Goal: Task Accomplishment & Management: Use online tool/utility

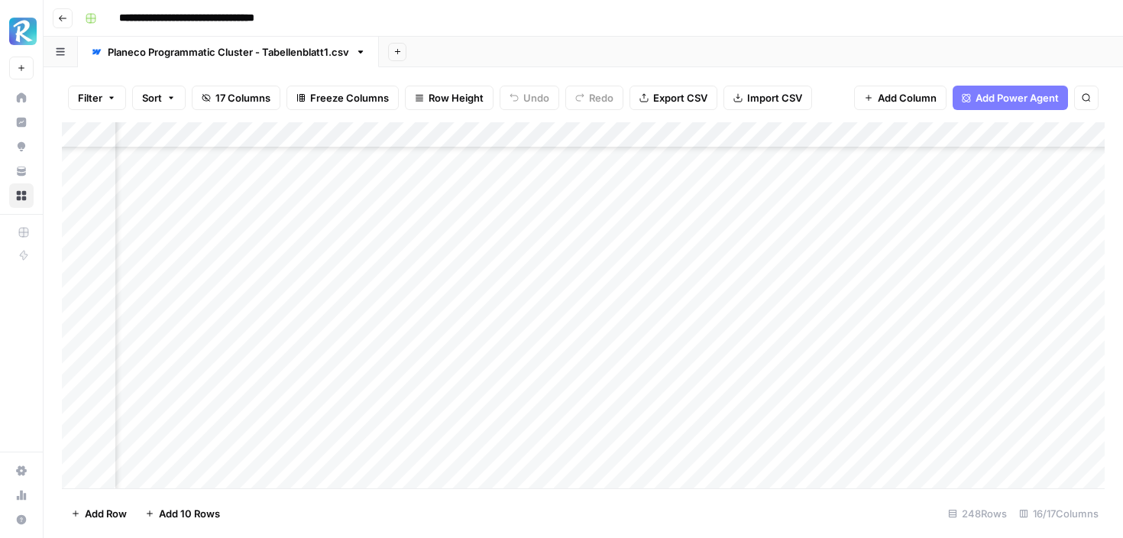
scroll to position [236, 1066]
click at [431, 207] on div "Add Column" at bounding box center [583, 305] width 1043 height 366
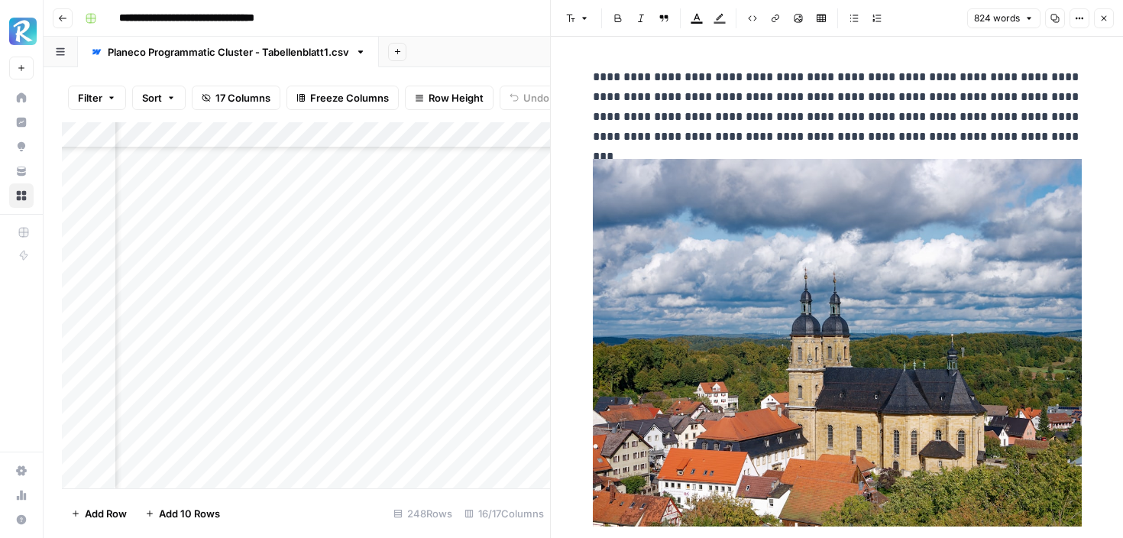
click at [1100, 18] on icon "button" at bounding box center [1103, 18] width 9 height 9
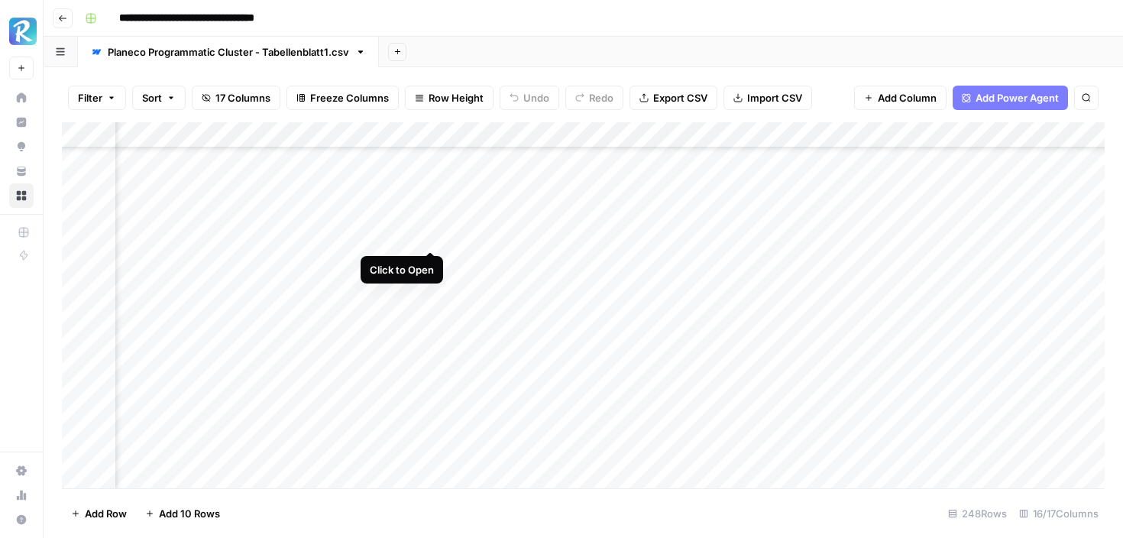
click at [430, 238] on div "Add Column" at bounding box center [583, 305] width 1043 height 366
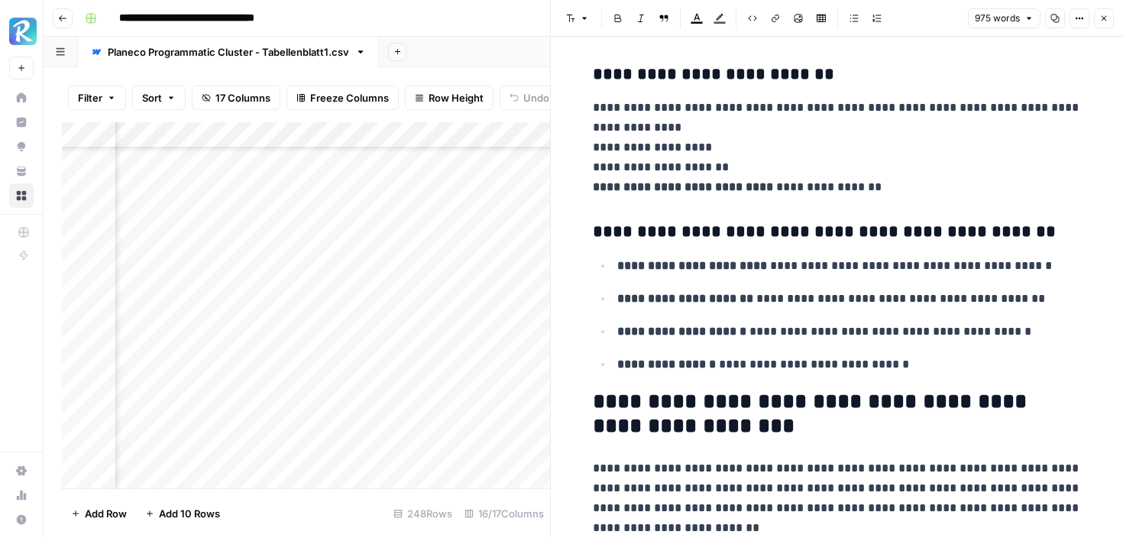
scroll to position [3739, 0]
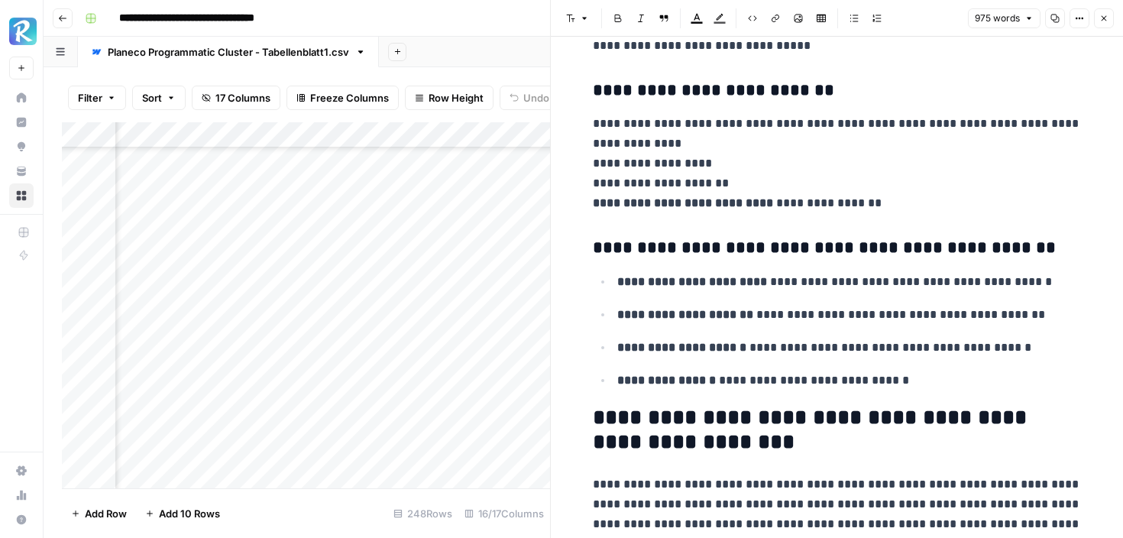
click at [1108, 16] on icon "button" at bounding box center [1103, 18] width 9 height 9
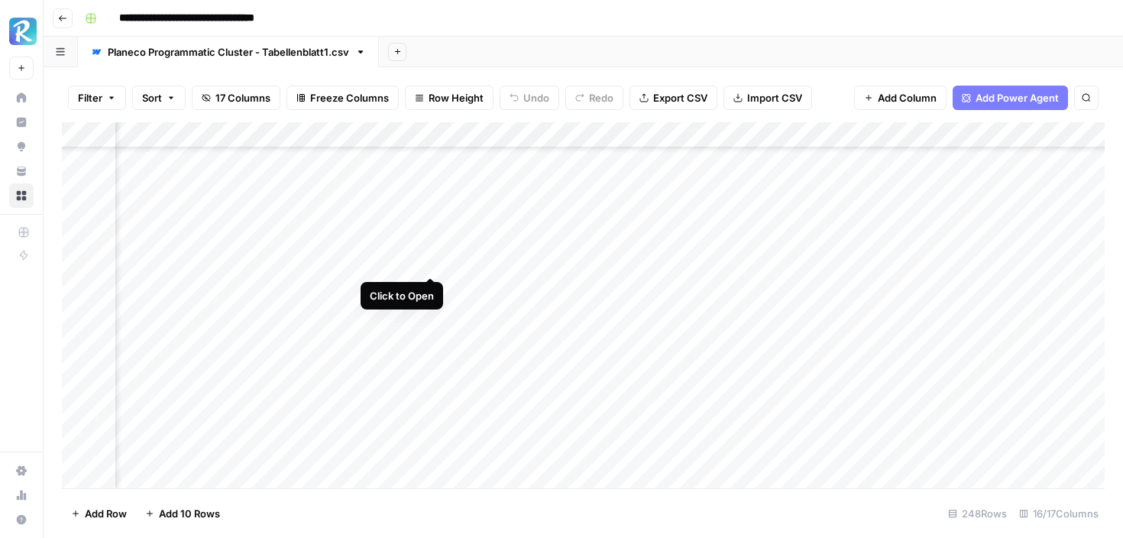
click at [432, 263] on div "Add Column" at bounding box center [583, 305] width 1043 height 366
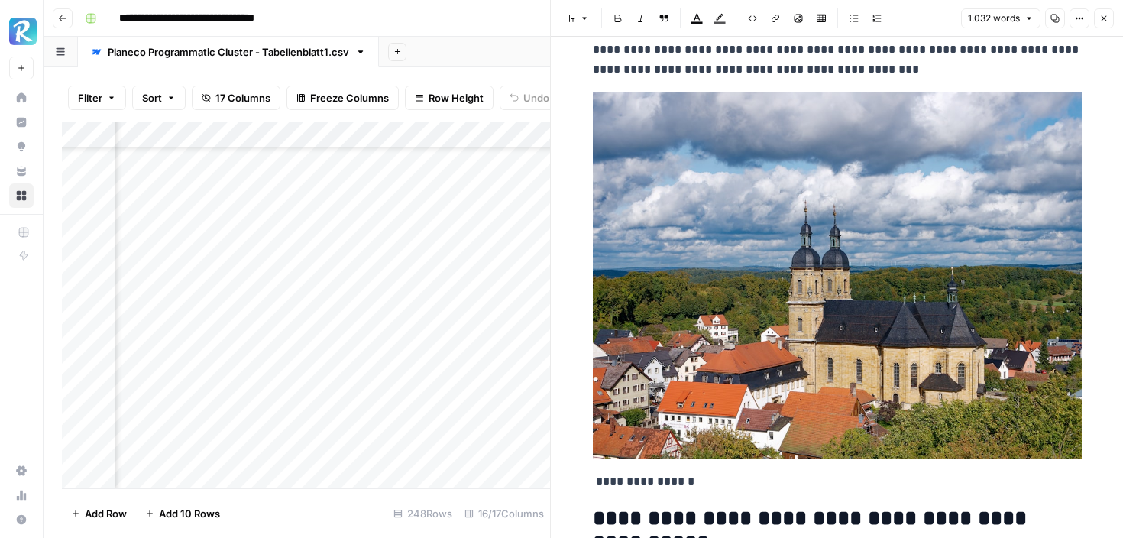
scroll to position [147, 0]
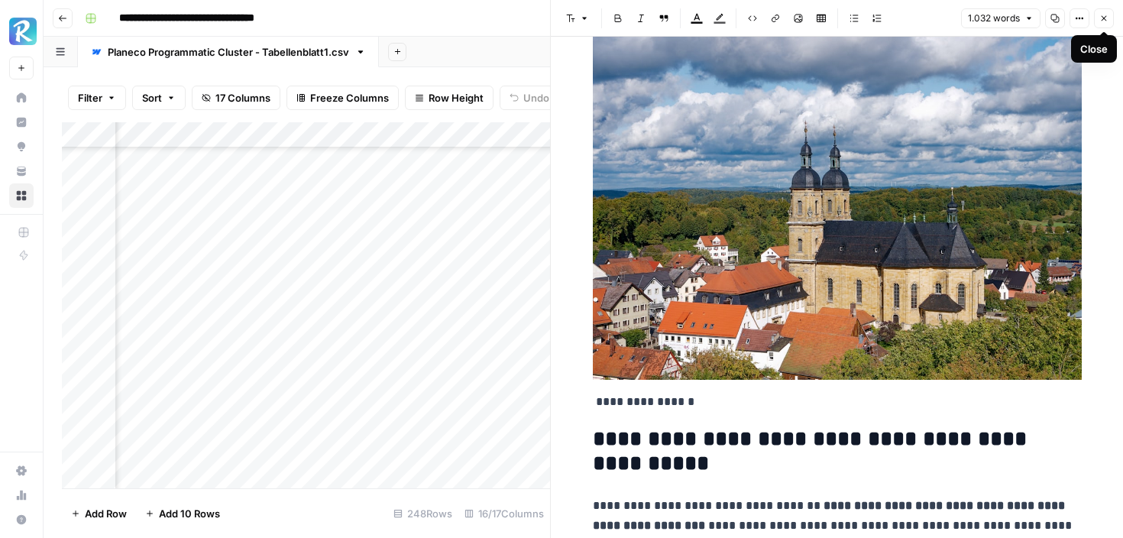
click at [1105, 11] on button "Close" at bounding box center [1104, 18] width 20 height 20
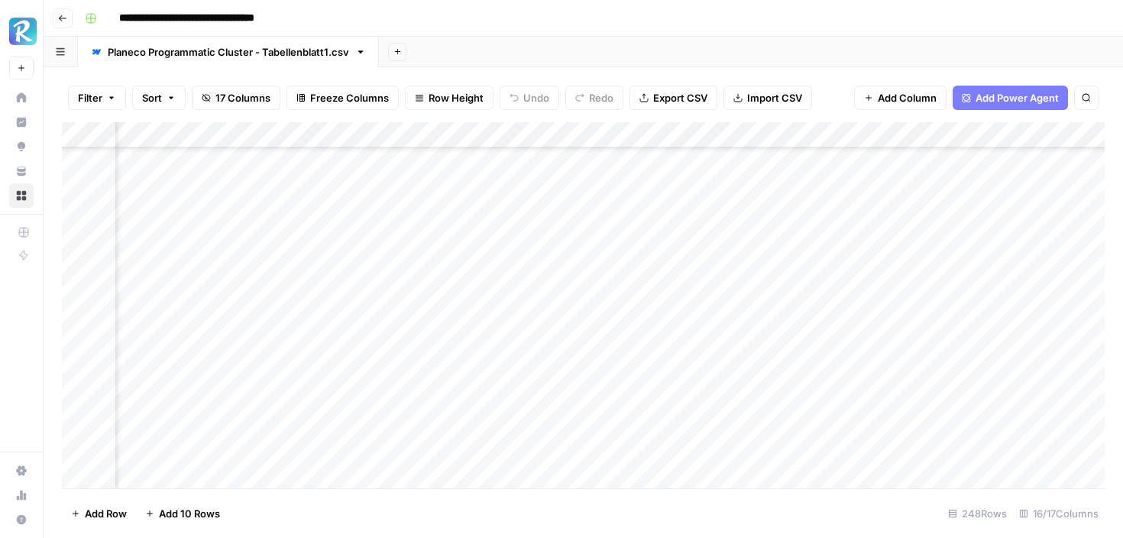
scroll to position [1804, 808]
click at [690, 377] on div "Add Column" at bounding box center [583, 305] width 1043 height 366
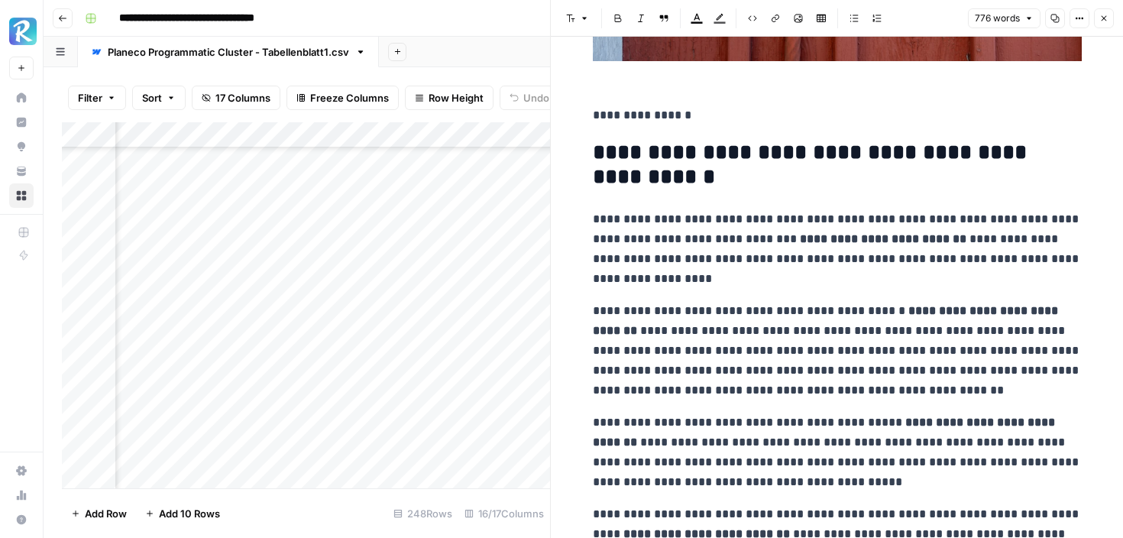
scroll to position [548, 0]
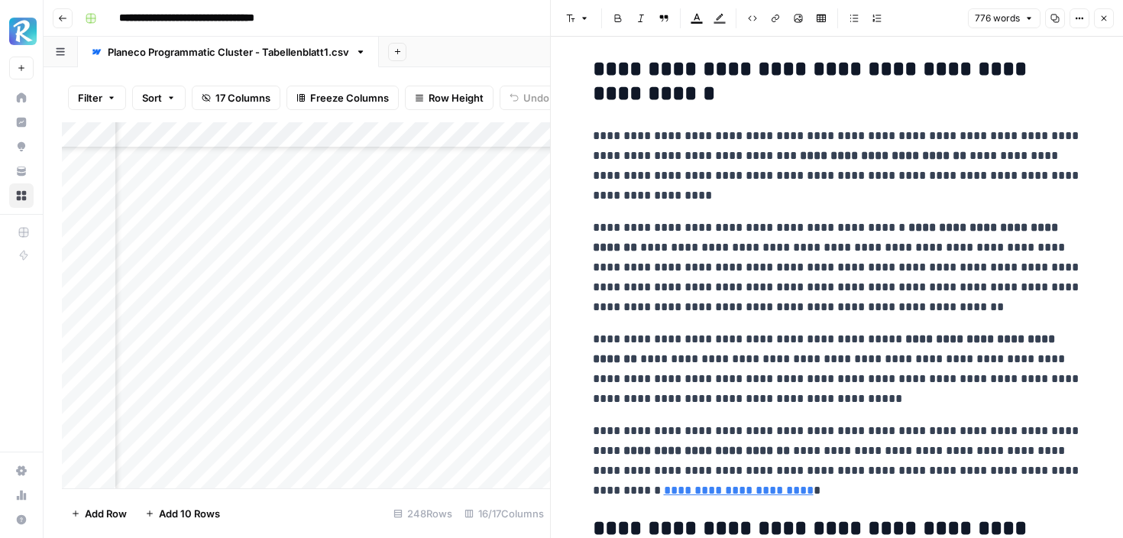
click at [401, 320] on div "Add Column" at bounding box center [306, 305] width 488 height 366
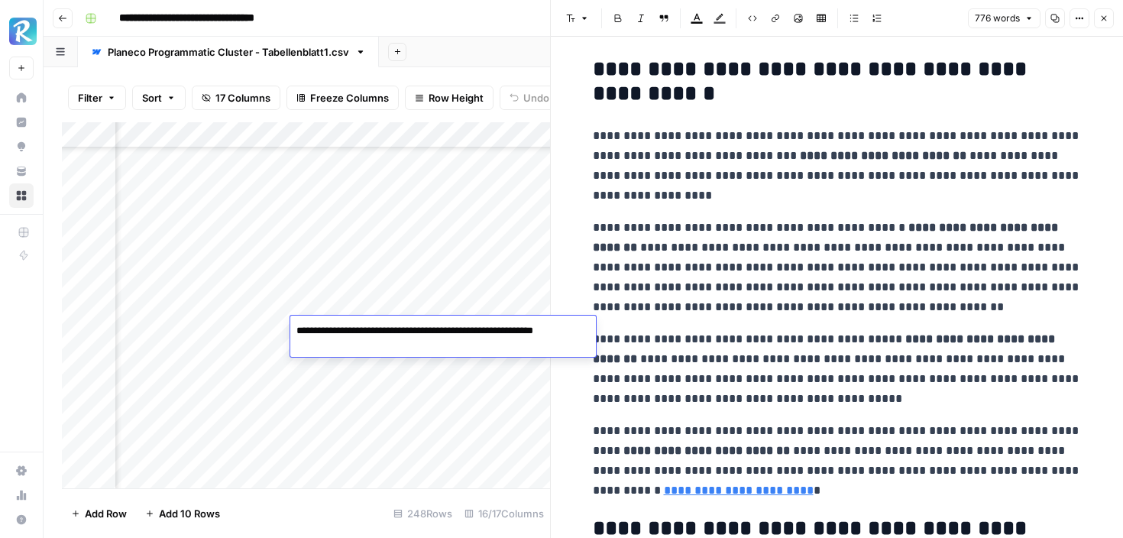
click at [1103, 16] on icon "button" at bounding box center [1103, 18] width 9 height 9
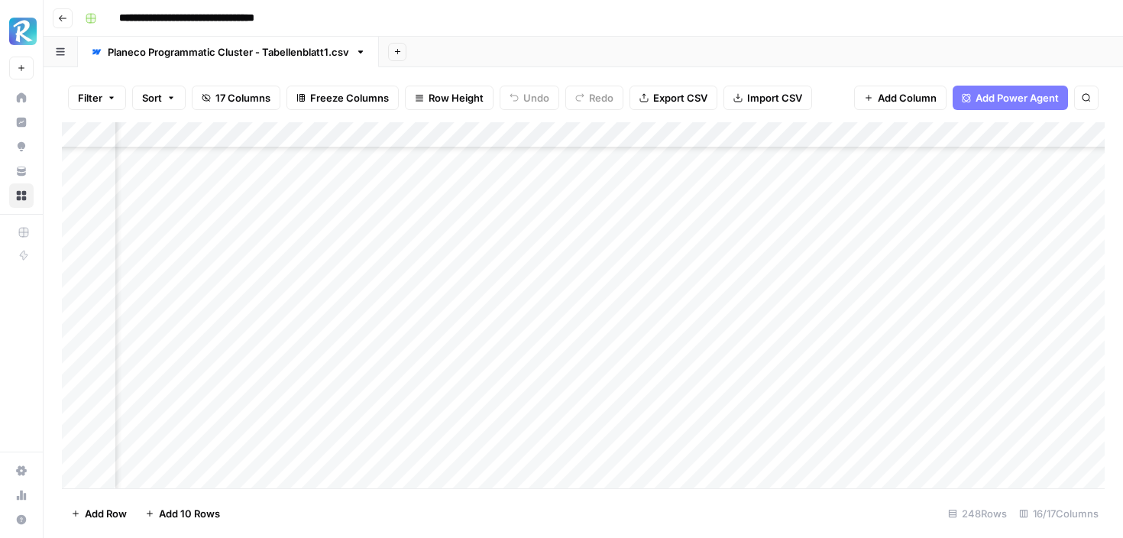
scroll to position [1804, 978]
click at [244, 355] on div "Add Column" at bounding box center [583, 305] width 1043 height 366
